Goal: Information Seeking & Learning: Learn about a topic

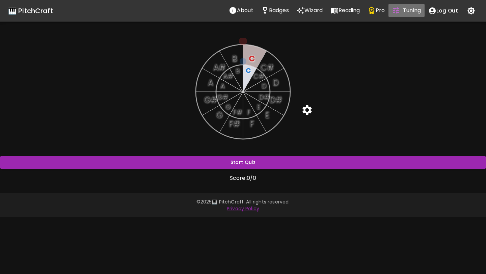
click at [404, 15] on button "Tuning" at bounding box center [407, 11] width 36 height 14
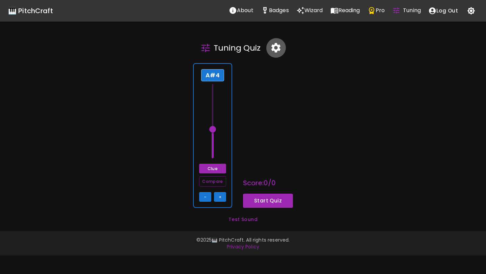
click at [274, 43] on icon "button" at bounding box center [276, 48] width 12 height 12
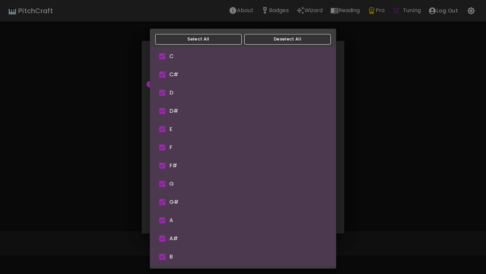
click at [283, 112] on body "🎹 PitchCraft About Badges Wizard Reading Pro Tuning Log Out Tuning Quiz A#4 Clu…" at bounding box center [243, 137] width 486 height 274
click at [356, 71] on div at bounding box center [243, 137] width 486 height 274
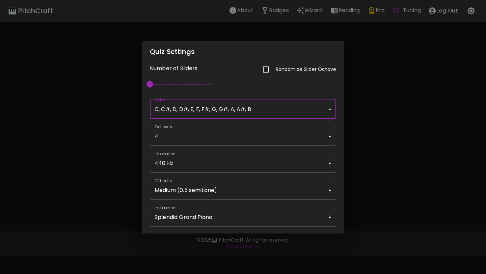
click at [236, 186] on body "🎹 PitchCraft About Badges Wizard Reading Pro Tuning Log Out Tuning Quiz A#4 Clu…" at bounding box center [243, 137] width 486 height 274
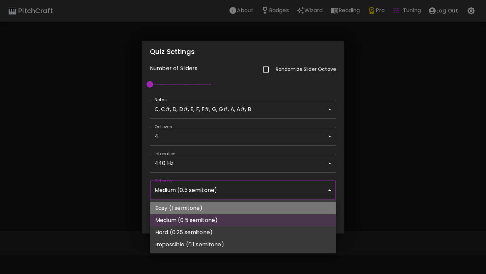
click at [225, 206] on li "Easy (1 semitone)" at bounding box center [243, 208] width 186 height 12
type input "74"
type input "Easy (1 semitone)"
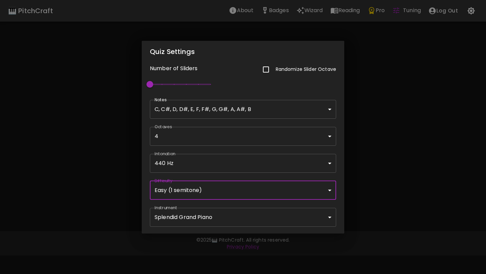
click at [379, 135] on div "Quiz Settings Number of Sliders Randomize Slider Octave 1 Notes C, C#, D, D#, E…" at bounding box center [243, 137] width 486 height 274
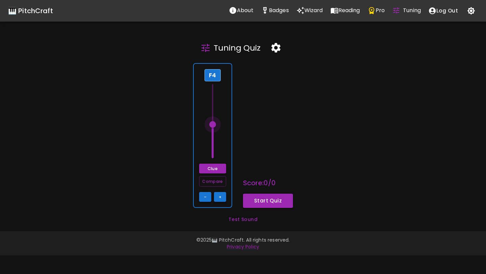
drag, startPoint x: 214, startPoint y: 131, endPoint x: 209, endPoint y: 124, distance: 8.4
click at [209, 124] on span at bounding box center [212, 124] width 7 height 7
click at [212, 126] on span at bounding box center [212, 124] width 7 height 7
drag, startPoint x: 212, startPoint y: 126, endPoint x: 212, endPoint y: 114, distance: 11.8
click at [212, 114] on span at bounding box center [212, 111] width 7 height 7
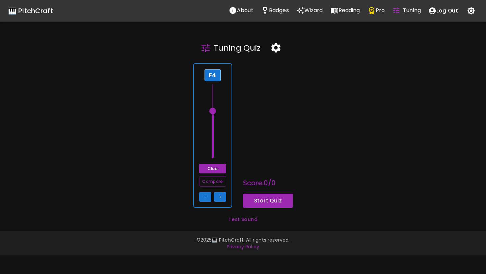
click at [212, 114] on span at bounding box center [212, 111] width 7 height 7
click at [215, 168] on button "Clue" at bounding box center [212, 169] width 27 height 10
click at [258, 201] on button "Start Quiz" at bounding box center [268, 201] width 50 height 14
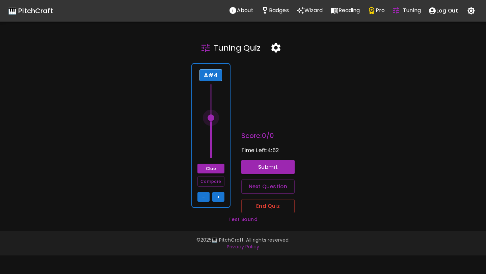
click at [210, 118] on span at bounding box center [211, 117] width 7 height 7
drag, startPoint x: 210, startPoint y: 118, endPoint x: 211, endPoint y: 110, distance: 8.2
click at [211, 110] on span at bounding box center [211, 111] width 7 height 7
type input "69"
click at [216, 168] on button "Clue" at bounding box center [210, 169] width 27 height 10
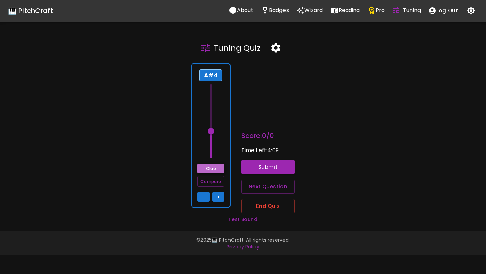
click at [211, 168] on button "Clue" at bounding box center [210, 169] width 27 height 10
click at [213, 121] on span at bounding box center [211, 121] width 10 height 74
click at [211, 126] on span at bounding box center [211, 121] width 10 height 74
click at [212, 123] on span at bounding box center [211, 124] width 7 height 7
click at [209, 170] on button "Clue" at bounding box center [210, 169] width 27 height 10
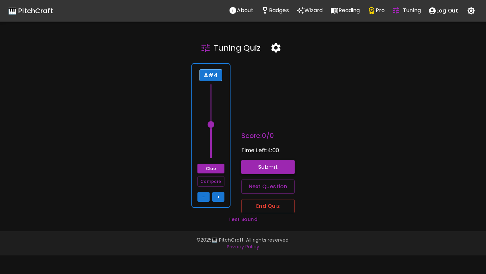
click at [259, 169] on button "Submit" at bounding box center [268, 167] width 54 height 14
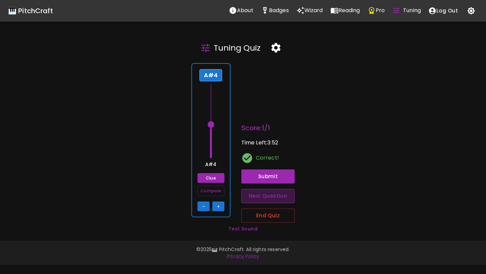
click at [267, 199] on button "Next Question" at bounding box center [268, 196] width 54 height 14
type input "75"
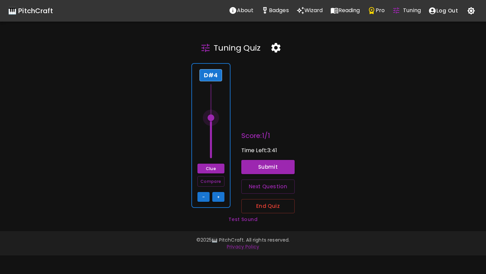
click at [210, 118] on span at bounding box center [211, 121] width 10 height 74
click at [264, 171] on button "Submit" at bounding box center [268, 167] width 54 height 14
click at [210, 169] on button "Clue" at bounding box center [210, 169] width 27 height 10
click at [210, 146] on span at bounding box center [211, 121] width 10 height 74
click at [212, 118] on span at bounding box center [211, 121] width 10 height 74
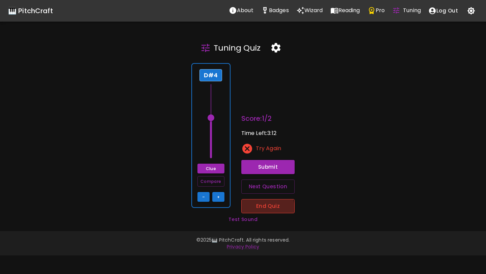
click at [263, 208] on button "End Quiz" at bounding box center [268, 206] width 54 height 14
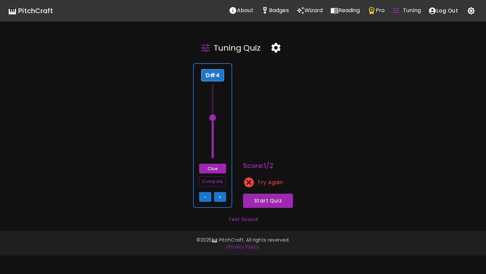
click at [273, 51] on icon "button" at bounding box center [276, 48] width 12 height 12
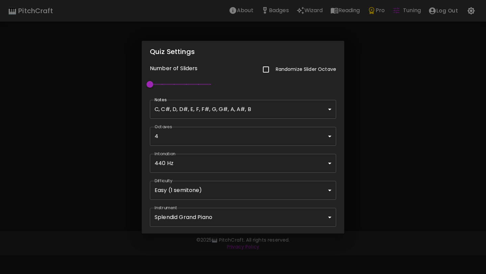
click at [258, 109] on body "🎹 PitchCraft About Badges Wizard Reading Pro Tuning Log Out Tuning Quiz D#4 Clu…" at bounding box center [243, 137] width 486 height 274
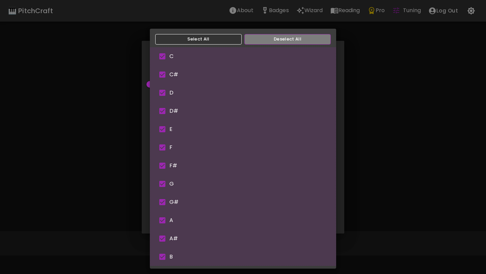
click at [259, 40] on button "Deselect All" at bounding box center [287, 39] width 86 height 10
type input "67"
checkbox input "false"
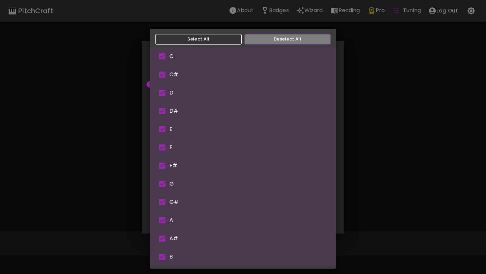
checkbox input "false"
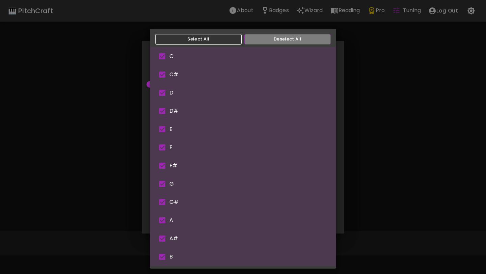
checkbox input "false"
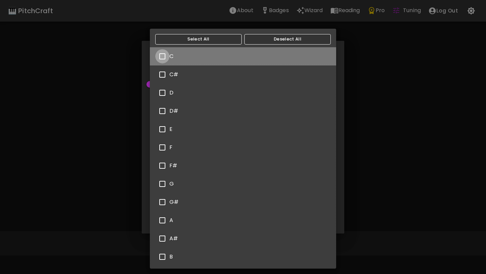
click at [167, 54] on input "checkbox" at bounding box center [162, 56] width 14 height 14
checkbox input "true"
type input "75"
type input "C"
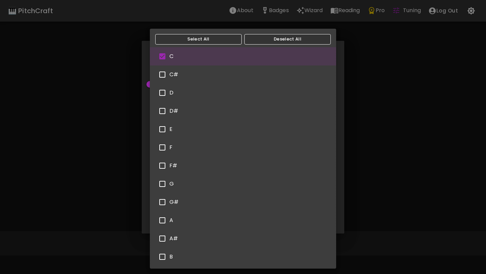
click at [164, 90] on input "checkbox" at bounding box center [162, 93] width 14 height 14
checkbox input "true"
type input "68"
type input "C,D"
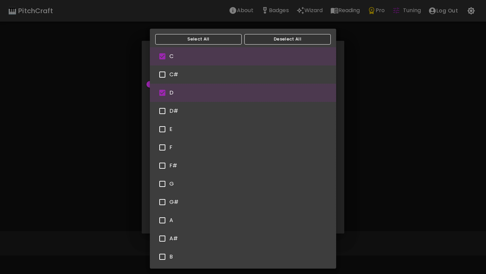
click at [160, 128] on input "checkbox" at bounding box center [162, 129] width 14 height 14
checkbox input "true"
type input "74"
type input "C,D,E"
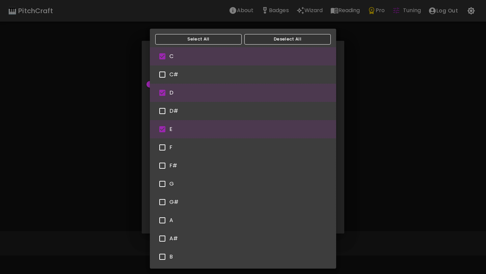
click at [350, 136] on div at bounding box center [243, 137] width 486 height 274
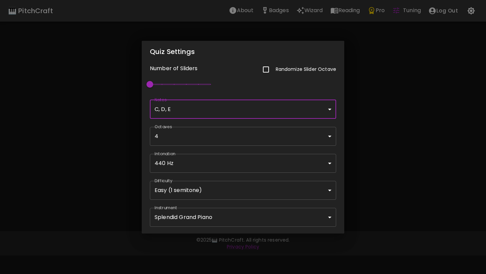
click at [387, 131] on div "Quiz Settings Number of Sliders Randomize Slider Octave 1 Notes C, D, E C,D,E ​…" at bounding box center [243, 137] width 486 height 274
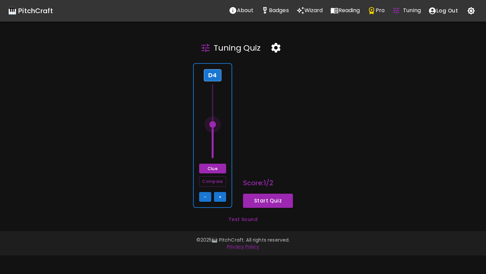
drag, startPoint x: 216, startPoint y: 112, endPoint x: 213, endPoint y: 128, distance: 16.8
click at [213, 128] on span at bounding box center [212, 124] width 7 height 7
click at [262, 203] on button "Start Quiz" at bounding box center [268, 201] width 50 height 14
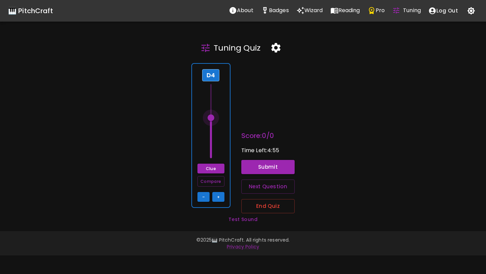
click at [210, 118] on span at bounding box center [211, 121] width 10 height 74
click at [212, 103] on span at bounding box center [211, 121] width 10 height 74
click at [211, 114] on span at bounding box center [211, 121] width 10 height 74
click at [211, 128] on span at bounding box center [211, 121] width 10 height 74
click at [271, 165] on button "Submit" at bounding box center [268, 167] width 54 height 14
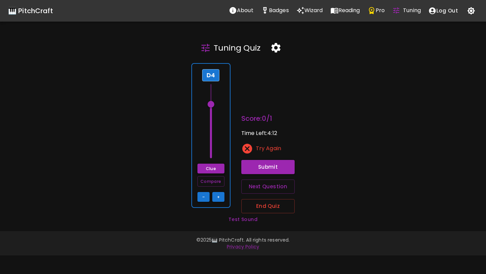
click at [218, 168] on button "Clue" at bounding box center [210, 169] width 27 height 10
click at [211, 148] on span at bounding box center [211, 121] width 10 height 74
click at [213, 169] on button "Clue" at bounding box center [210, 169] width 27 height 10
click at [216, 181] on button "Compare" at bounding box center [210, 181] width 27 height 10
click at [212, 116] on span at bounding box center [211, 121] width 10 height 74
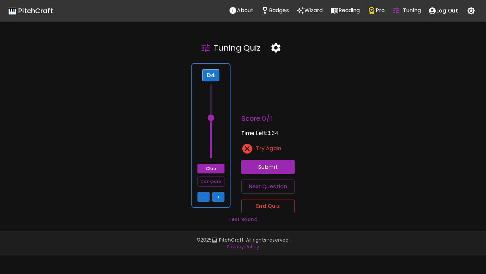
click at [212, 130] on span at bounding box center [211, 121] width 10 height 74
click at [213, 153] on span at bounding box center [211, 121] width 10 height 74
click at [213, 153] on span at bounding box center [211, 151] width 7 height 7
click at [211, 127] on span at bounding box center [211, 121] width 10 height 74
click at [214, 100] on span at bounding box center [211, 121] width 10 height 74
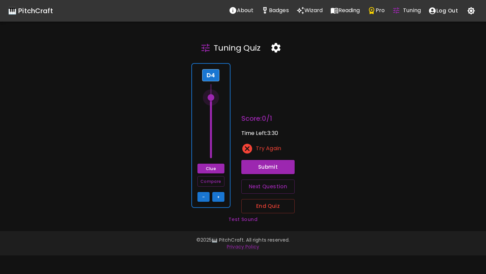
click at [214, 98] on span at bounding box center [211, 97] width 7 height 7
click at [214, 97] on span at bounding box center [211, 97] width 7 height 7
type input "72"
click at [270, 169] on button "Submit" at bounding box center [268, 167] width 54 height 14
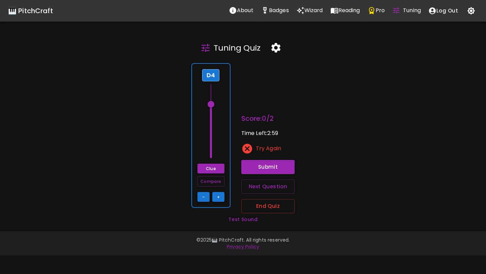
click at [277, 50] on icon "button" at bounding box center [275, 47] width 9 height 9
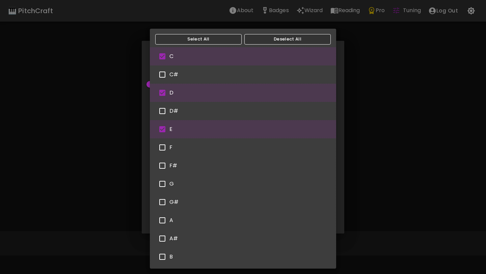
click at [203, 109] on body "🎹 PitchCraft About Badges Wizard Reading Pro Tuning Log Out Tuning Quiz D4 Clue…" at bounding box center [243, 137] width 486 height 274
click at [165, 127] on input "checkbox" at bounding box center [162, 129] width 14 height 14
checkbox input "false"
type input "67"
type input "C,D"
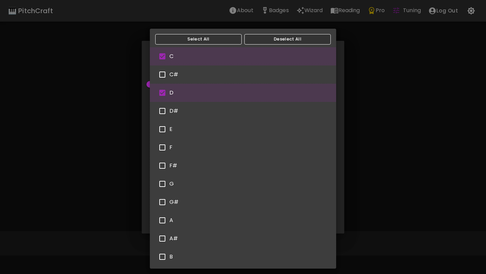
click at [356, 118] on div at bounding box center [243, 137] width 486 height 274
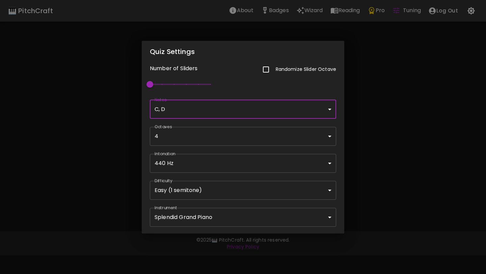
click at [364, 157] on div "Quiz Settings Number of Sliders Randomize Slider Octave 1 Notes C, D C,D ​ Octa…" at bounding box center [243, 137] width 486 height 274
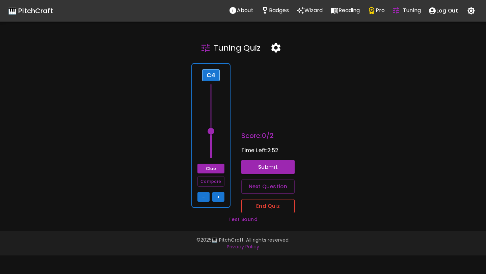
click at [261, 201] on button "End Quiz" at bounding box center [268, 206] width 54 height 14
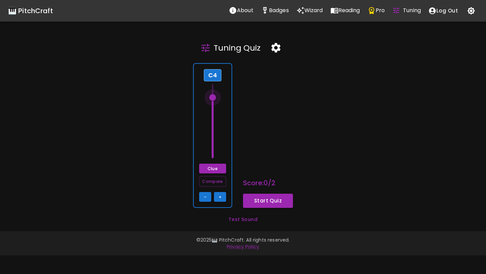
drag, startPoint x: 212, startPoint y: 131, endPoint x: 212, endPoint y: 99, distance: 32.7
click at [212, 99] on span at bounding box center [212, 97] width 7 height 7
click at [276, 200] on button "Start Quiz" at bounding box center [268, 201] width 50 height 14
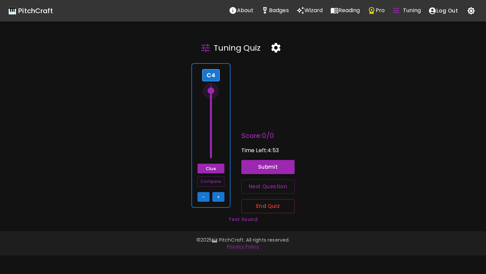
click at [212, 93] on span at bounding box center [211, 121] width 10 height 74
click at [212, 83] on div "C4 Clue Compare – +" at bounding box center [210, 135] width 39 height 145
click at [212, 157] on span at bounding box center [211, 121] width 10 height 74
click at [211, 122] on span at bounding box center [211, 121] width 10 height 74
click at [211, 168] on button "Clue" at bounding box center [210, 169] width 27 height 10
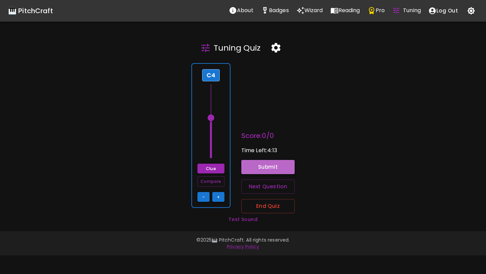
click at [276, 171] on button "Submit" at bounding box center [268, 167] width 54 height 14
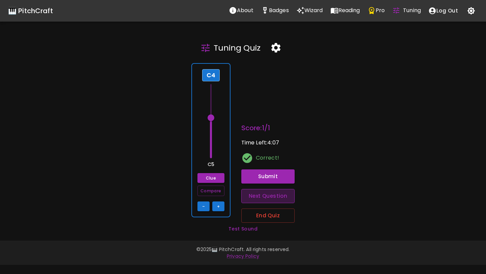
click at [277, 197] on button "Next Question" at bounding box center [268, 196] width 54 height 14
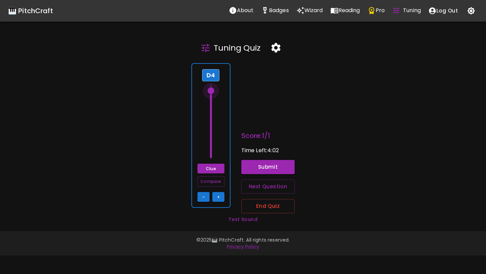
click at [212, 91] on span at bounding box center [211, 121] width 10 height 74
click at [211, 87] on span at bounding box center [211, 90] width 7 height 7
click at [211, 84] on span at bounding box center [211, 84] width 7 height 7
click at [211, 86] on span at bounding box center [211, 84] width 7 height 7
click at [258, 168] on button "Submit" at bounding box center [268, 167] width 54 height 14
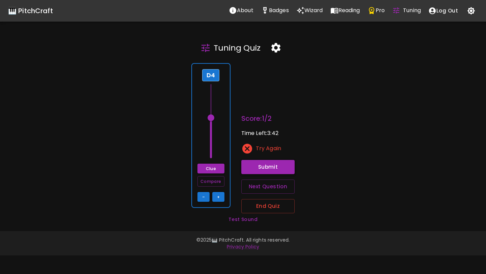
click at [262, 172] on button "Submit" at bounding box center [268, 167] width 54 height 14
click at [260, 185] on button "Next Question" at bounding box center [268, 187] width 54 height 14
click at [212, 91] on span at bounding box center [211, 121] width 10 height 74
click at [212, 117] on span at bounding box center [211, 121] width 10 height 74
click at [212, 133] on span at bounding box center [211, 121] width 10 height 74
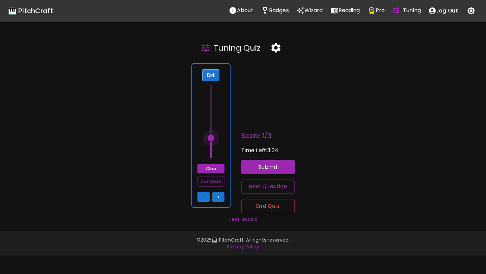
click at [212, 139] on span at bounding box center [211, 121] width 10 height 74
click at [213, 145] on span at bounding box center [211, 121] width 10 height 74
click at [213, 145] on span at bounding box center [211, 144] width 7 height 7
click at [212, 155] on span at bounding box center [211, 121] width 10 height 74
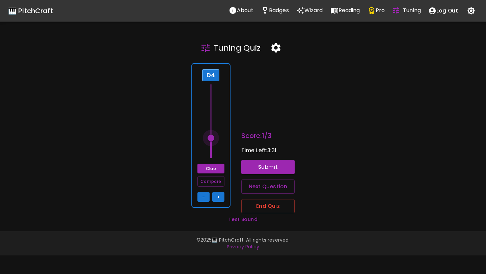
click at [209, 136] on span at bounding box center [211, 121] width 10 height 74
click at [209, 136] on span at bounding box center [211, 138] width 7 height 7
click at [211, 122] on span at bounding box center [211, 121] width 10 height 74
type input "74"
click at [258, 167] on button "Submit" at bounding box center [268, 167] width 54 height 14
